Goal: Task Accomplishment & Management: Manage account settings

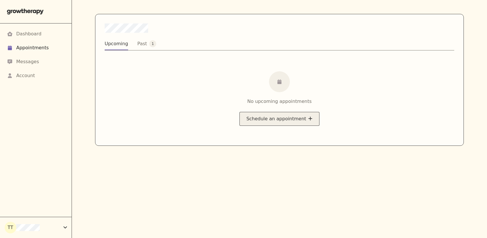
click at [263, 119] on button "Schedule an appointment" at bounding box center [279, 119] width 80 height 14
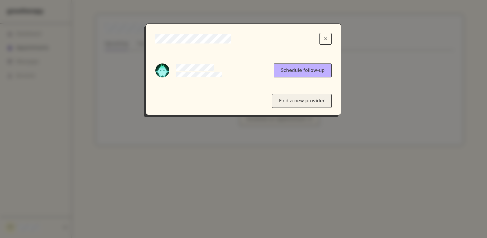
click at [285, 99] on div "Find a new provider" at bounding box center [302, 101] width 60 height 14
click at [327, 38] on button "Close modal" at bounding box center [325, 39] width 12 height 12
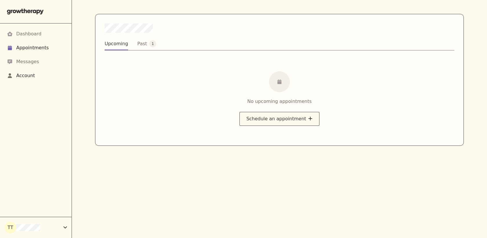
click at [34, 72] on div "Account" at bounding box center [25, 75] width 19 height 7
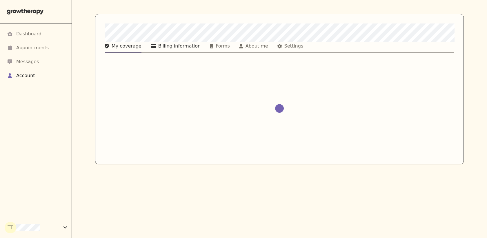
click at [185, 46] on div "Billing information" at bounding box center [179, 46] width 42 height 7
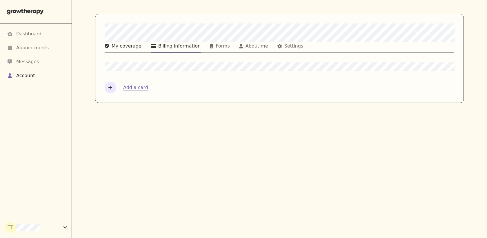
click at [130, 44] on div "My coverage" at bounding box center [127, 46] width 30 height 7
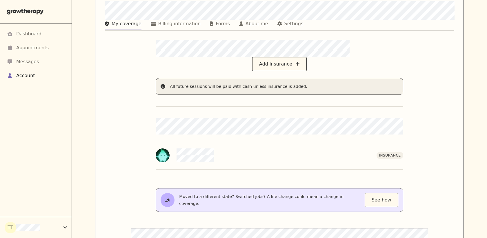
scroll to position [15, 0]
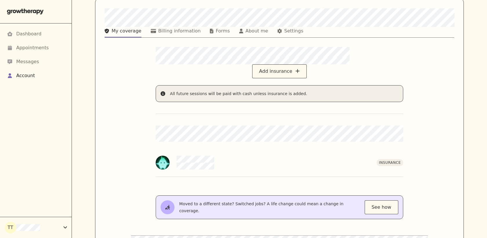
click at [391, 159] on div "Insurance" at bounding box center [389, 162] width 26 height 7
click at [223, 156] on div "Insurance" at bounding box center [289, 163] width 226 height 14
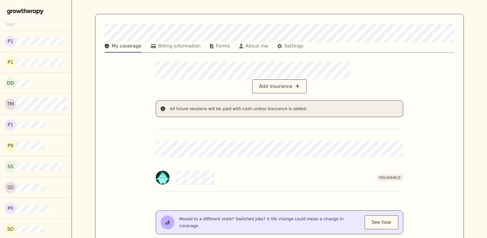
scroll to position [1144, 0]
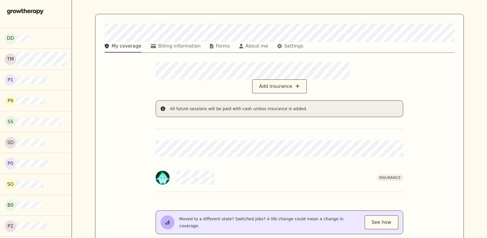
click at [44, 185] on div "SO" at bounding box center [36, 185] width 62 height 12
